Goal: Transaction & Acquisition: Subscribe to service/newsletter

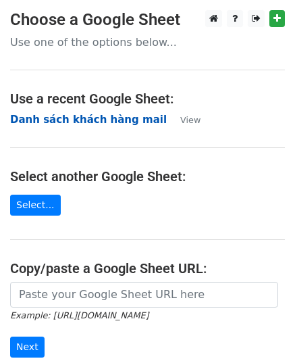
click at [104, 116] on strong "Danh sách khách hàng mail" at bounding box center [88, 120] width 157 height 12
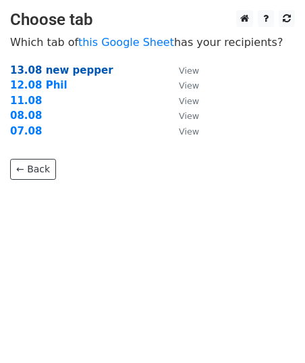
click at [78, 68] on strong "13.08 new pepper" at bounding box center [61, 70] width 103 height 12
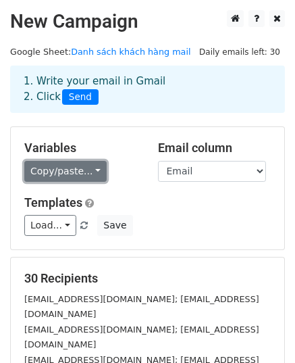
click at [49, 170] on link "Copy/paste..." at bounding box center [65, 171] width 82 height 21
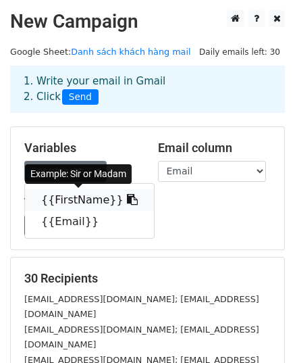
click at [93, 203] on link "{{FirstName}}" at bounding box center [89, 200] width 129 height 22
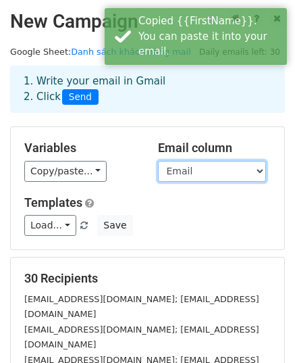
click at [211, 169] on select "FirstName Email" at bounding box center [212, 171] width 108 height 21
click at [158, 161] on select "FirstName Email" at bounding box center [212, 171] width 108 height 21
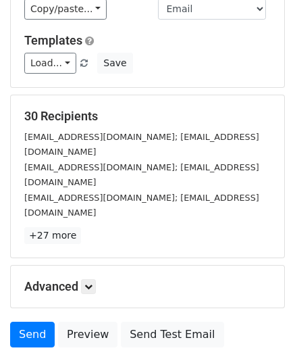
scroll to position [213, 0]
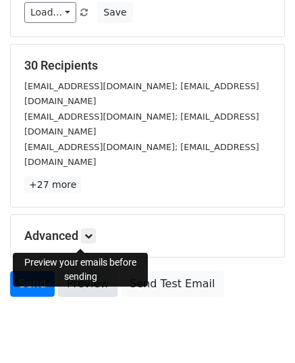
click at [94, 271] on link "Preview" at bounding box center [87, 284] width 59 height 26
click at [90, 271] on link "Preview" at bounding box center [87, 284] width 59 height 26
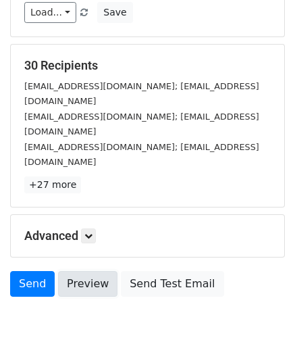
click at [91, 271] on link "Preview" at bounding box center [87, 284] width 59 height 26
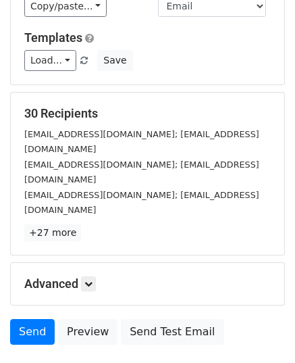
scroll to position [145, 0]
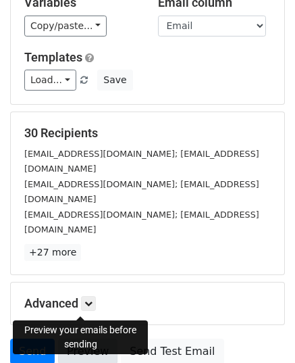
click at [80, 339] on link "Preview" at bounding box center [87, 352] width 59 height 26
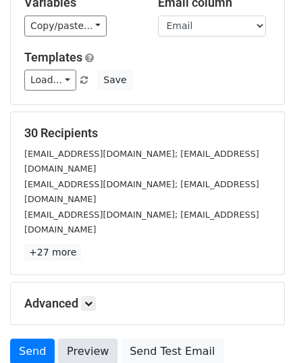
click at [80, 339] on link "Preview" at bounding box center [87, 352] width 59 height 26
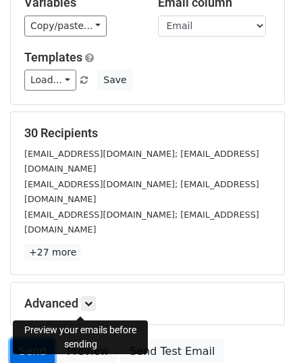
click at [24, 339] on link "Send" at bounding box center [32, 352] width 45 height 26
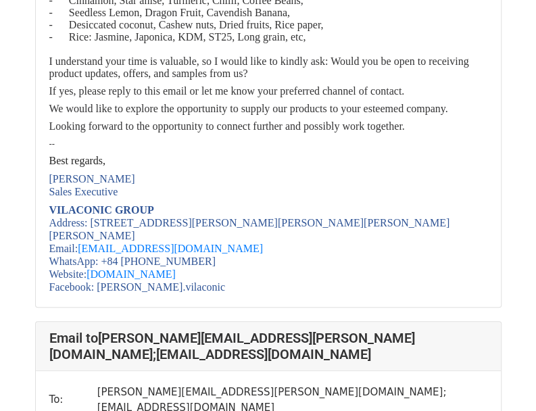
scroll to position [3311, 0]
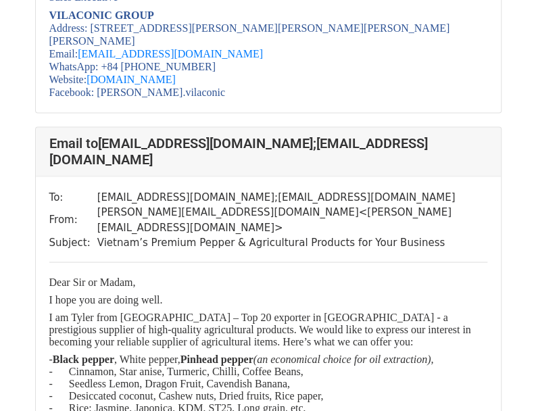
scroll to position [541, 0]
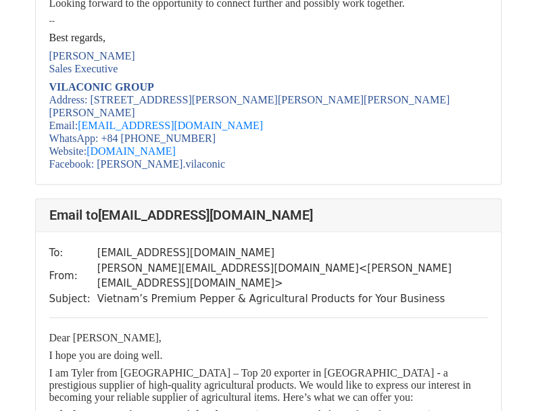
scroll to position [10135, 0]
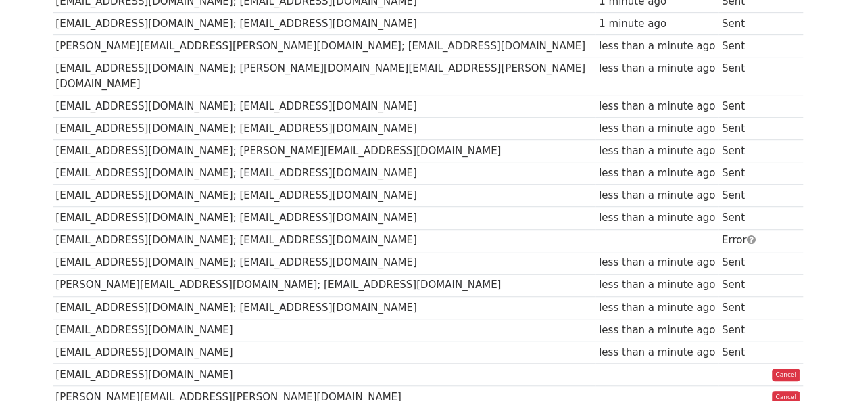
scroll to position [338, 0]
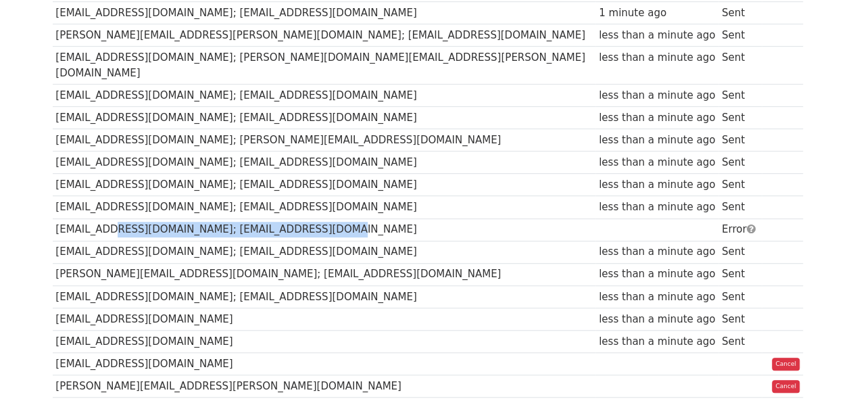
drag, startPoint x: 320, startPoint y: 209, endPoint x: 101, endPoint y: 214, distance: 219.6
click at [100, 218] on td "keysarwale@yahoo.co.in; keysarwale@rediffmail.com" at bounding box center [324, 229] width 543 height 22
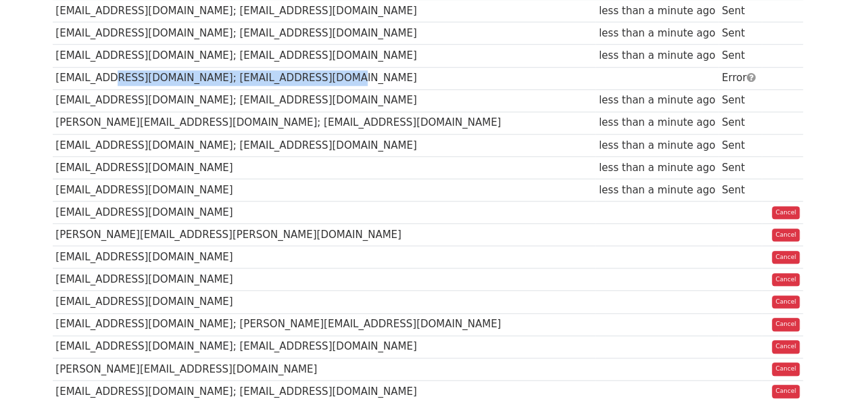
scroll to position [609, 0]
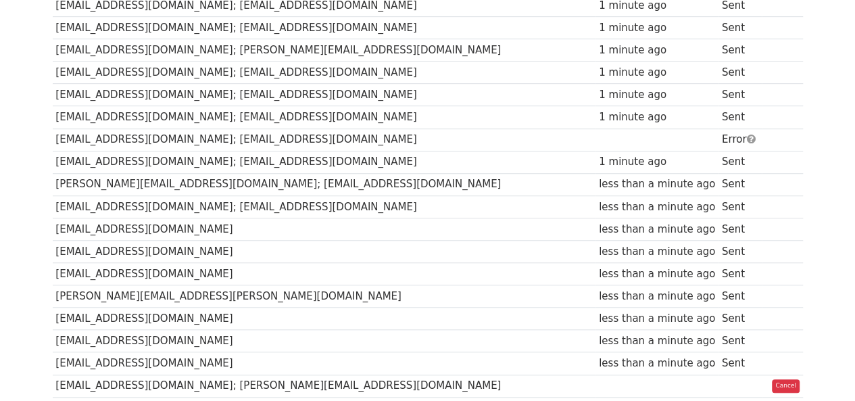
scroll to position [470, 0]
